Goal: Navigation & Orientation: Go to known website

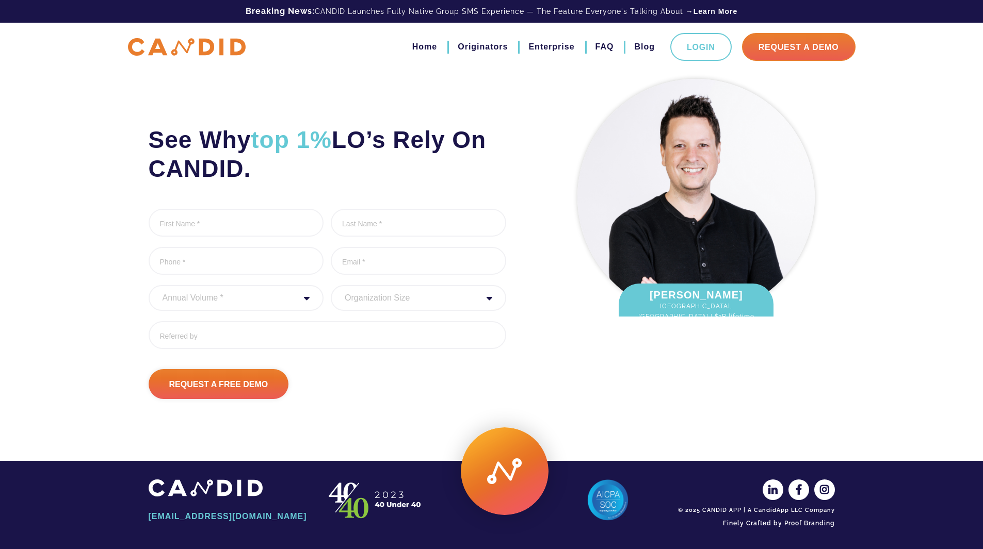
scroll to position [5, 0]
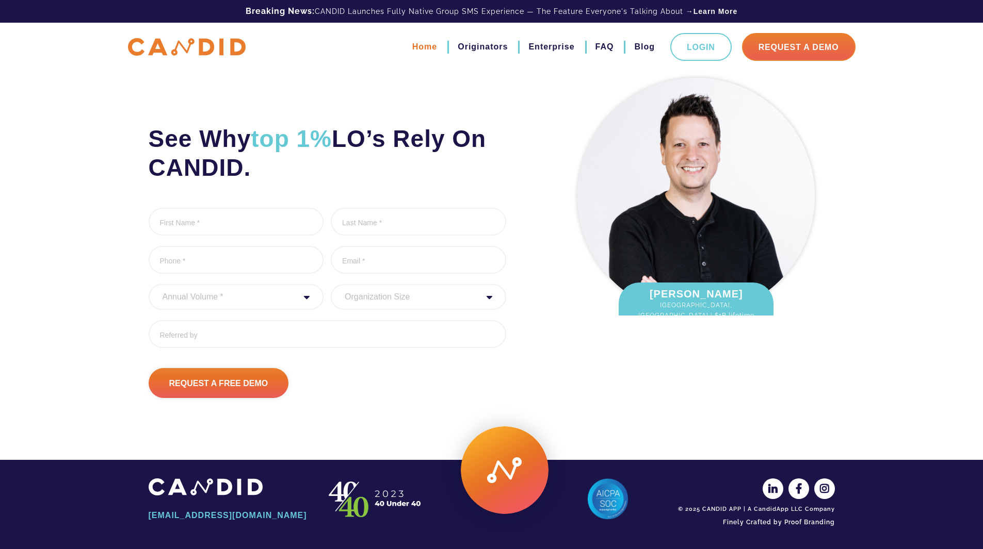
click at [422, 44] on link "Home" at bounding box center [424, 47] width 25 height 18
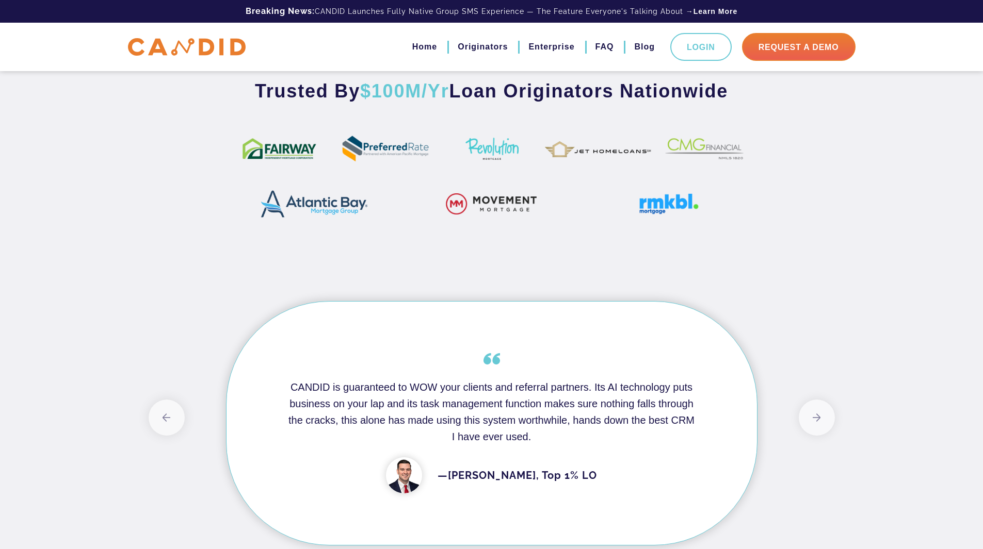
scroll to position [516, 0]
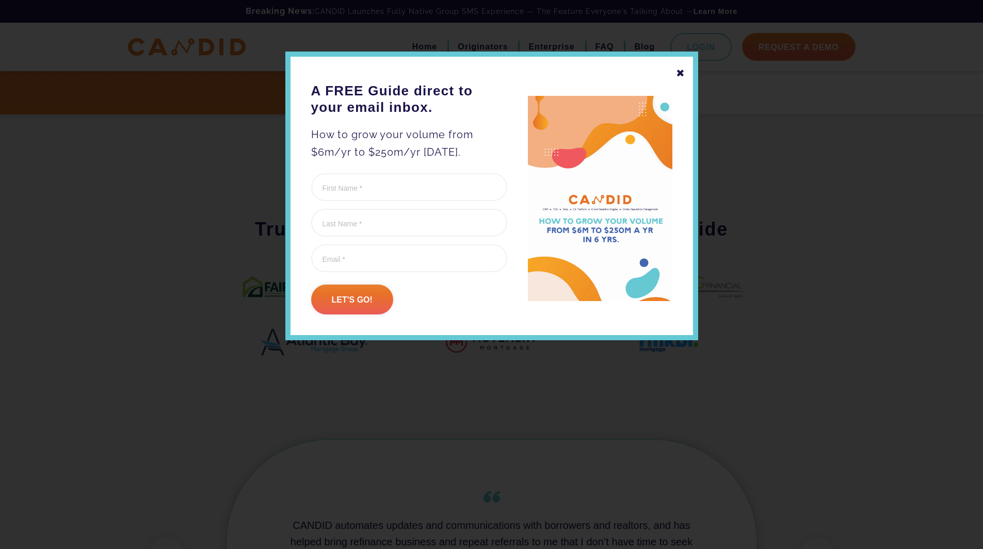
click at [687, 68] on div "✖ A FREE Guide direct to your email inbox. How to grow your volume from $6m/yr …" at bounding box center [491, 196] width 413 height 289
click at [679, 77] on div "✖" at bounding box center [680, 73] width 9 height 18
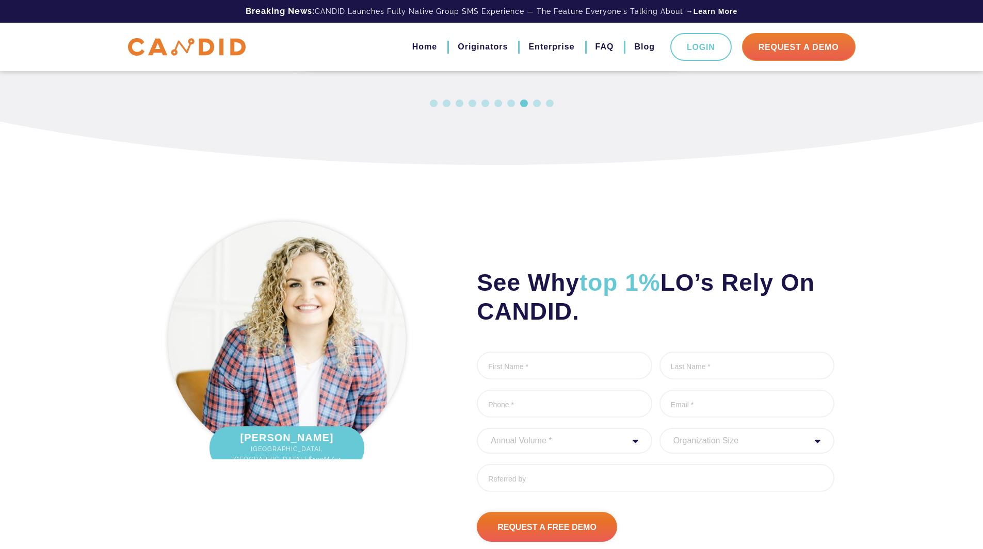
scroll to position [1187, 0]
